Goal: Task Accomplishment & Management: Manage account settings

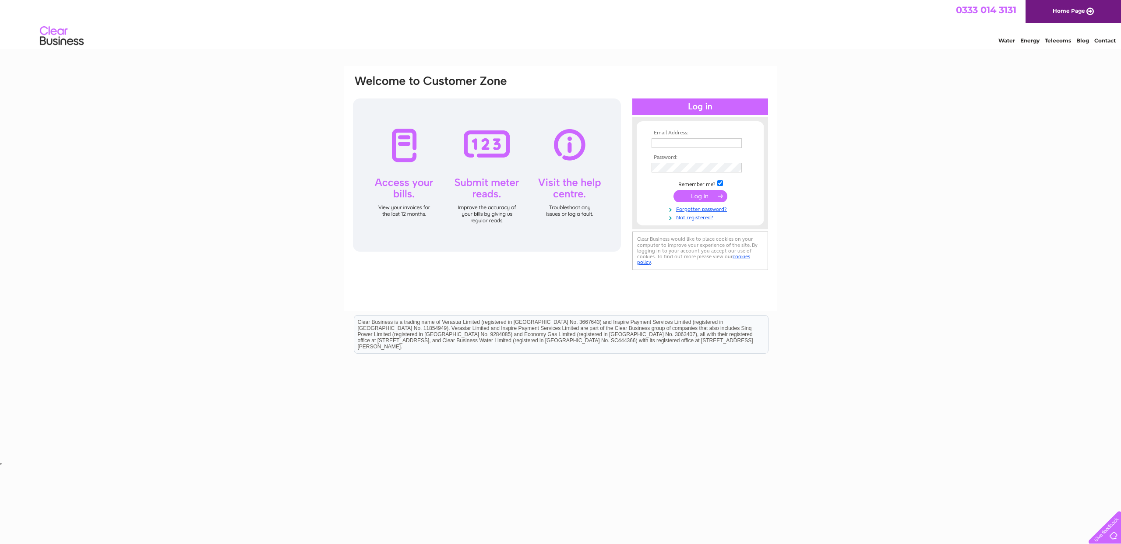
click at [668, 141] on input "text" at bounding box center [697, 143] width 90 height 10
type input "[EMAIL_ADDRESS][DOMAIN_NAME]"
click at [705, 176] on td at bounding box center [700, 178] width 102 height 4
click at [673, 191] on input "submit" at bounding box center [700, 197] width 54 height 12
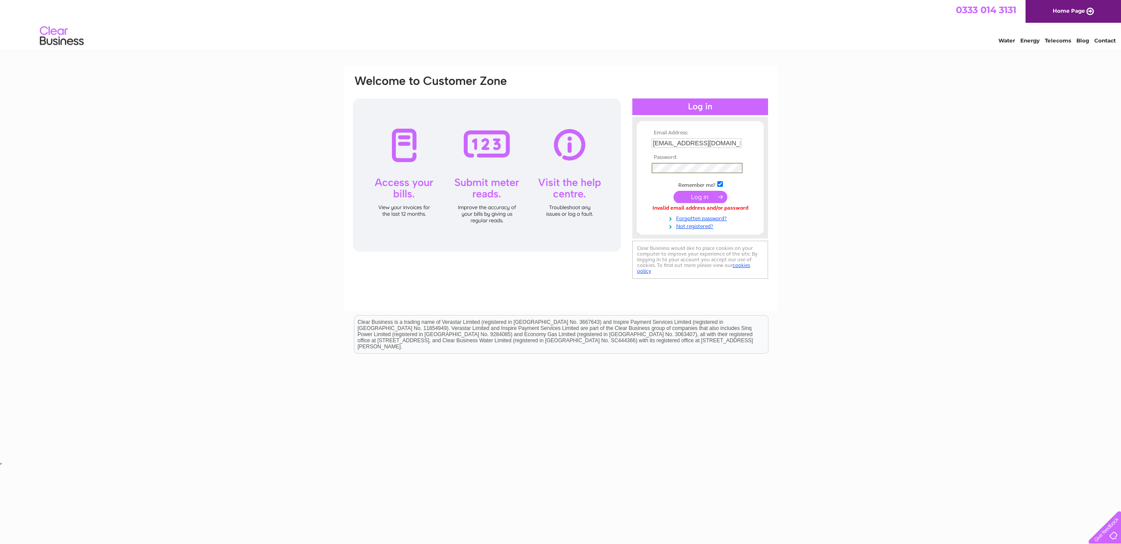
click at [673, 191] on input "submit" at bounding box center [700, 197] width 54 height 12
click at [696, 201] on input "submit" at bounding box center [700, 197] width 54 height 12
click at [698, 191] on input "submit" at bounding box center [700, 196] width 54 height 12
click at [699, 194] on input "submit" at bounding box center [700, 196] width 54 height 12
click at [697, 159] on th "Password:" at bounding box center [700, 158] width 102 height 6
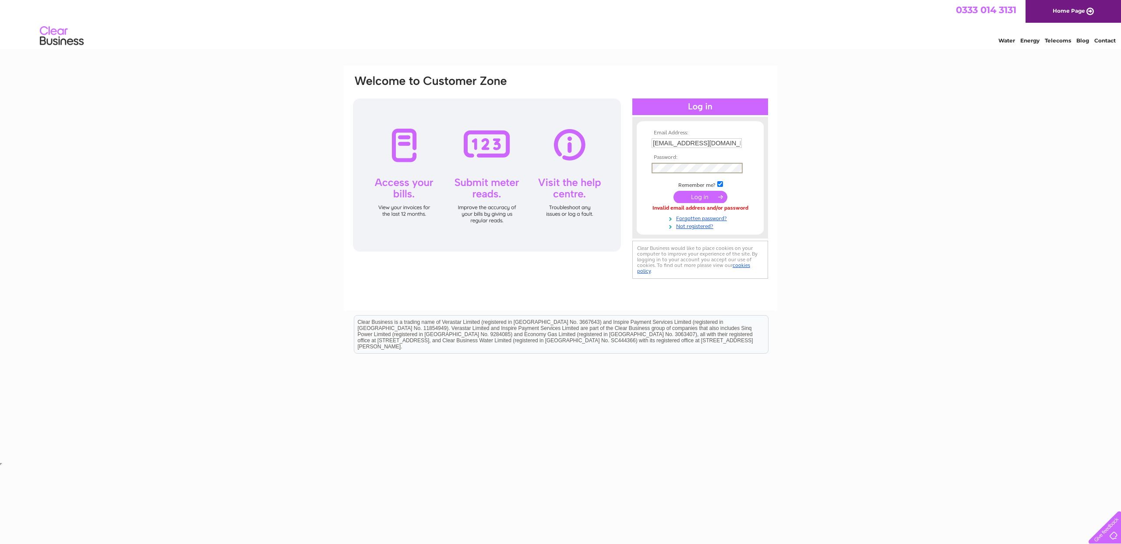
click at [698, 195] on input "submit" at bounding box center [700, 197] width 54 height 12
click at [688, 188] on td at bounding box center [700, 196] width 102 height 17
click at [665, 183] on td "Remember me?" at bounding box center [700, 183] width 102 height 9
